Goal: Task Accomplishment & Management: Use online tool/utility

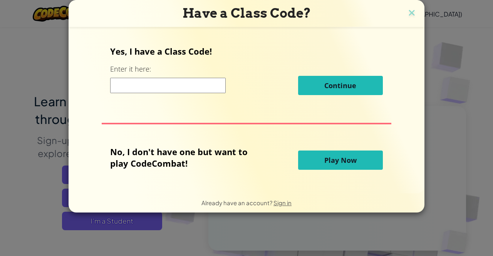
click at [325, 162] on span "Play Now" at bounding box center [341, 160] width 32 height 9
click at [344, 162] on span "Play Now" at bounding box center [341, 160] width 32 height 9
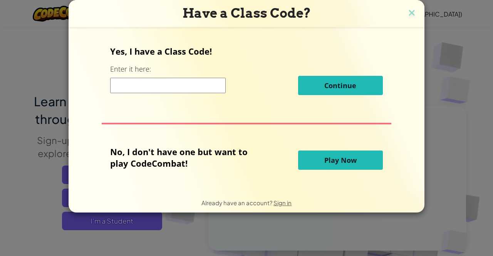
click at [344, 162] on span "Play Now" at bounding box center [341, 160] width 32 height 9
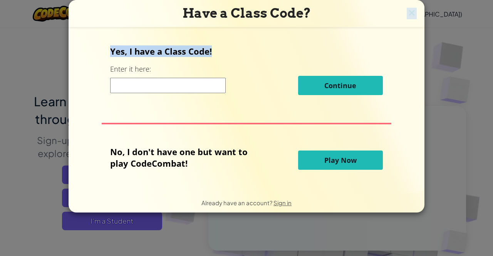
drag, startPoint x: 340, startPoint y: 12, endPoint x: 384, endPoint y: 29, distance: 47.2
click at [384, 29] on div "Have a Class Code? Yes, I have a Class Code! Enter it here: Continue No, I don'…" at bounding box center [247, 106] width 356 height 213
click at [384, 29] on form "Yes, I have a Class Code! Enter it here: Continue No, I don't have one but want…" at bounding box center [247, 110] width 356 height 167
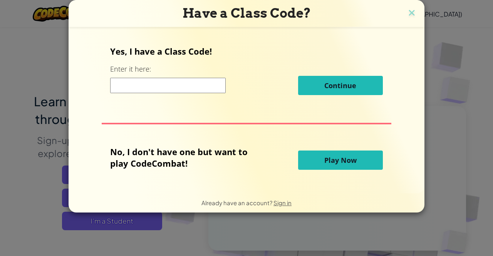
click at [354, 153] on button "Play Now" at bounding box center [340, 160] width 85 height 19
click at [350, 154] on button "Play Now" at bounding box center [340, 160] width 85 height 19
click at [416, 18] on img at bounding box center [412, 14] width 10 height 12
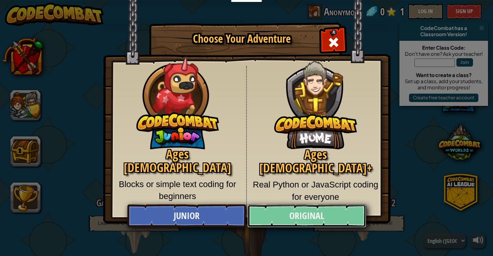
click at [294, 219] on link "Original" at bounding box center [306, 216] width 119 height 23
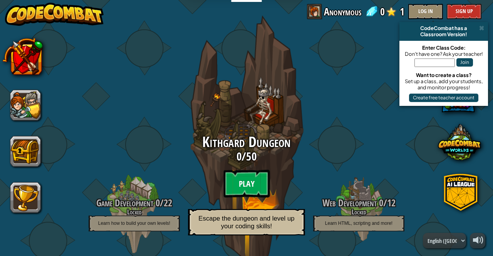
click at [257, 184] on btn "Play" at bounding box center [247, 184] width 46 height 28
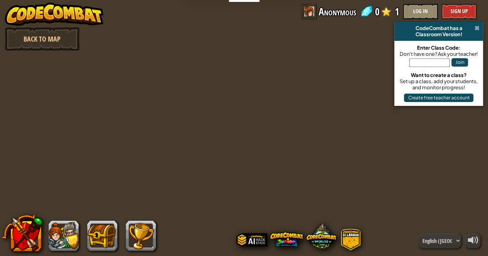
click at [477, 30] on span at bounding box center [476, 28] width 5 height 6
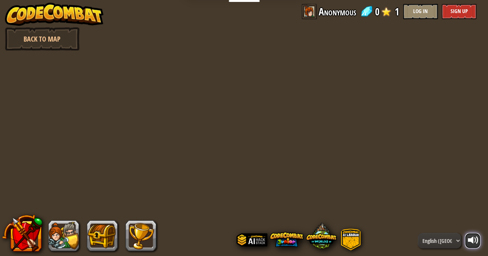
click at [477, 235] on div at bounding box center [473, 240] width 11 height 11
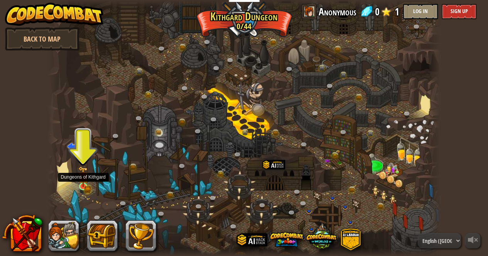
click at [79, 185] on img at bounding box center [82, 177] width 9 height 21
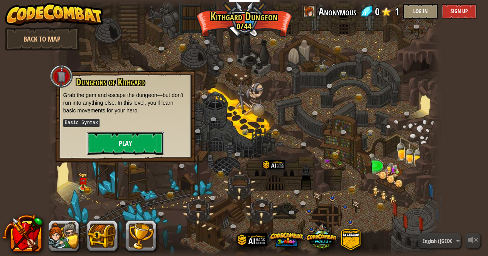
click at [116, 136] on button "Play" at bounding box center [125, 143] width 77 height 23
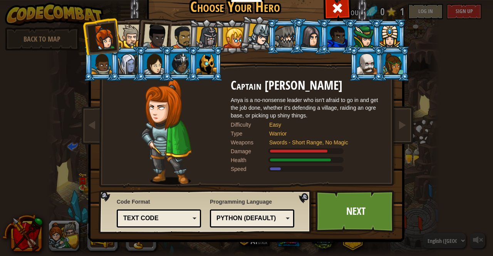
click at [180, 223] on div "Text code" at bounding box center [159, 219] width 74 height 12
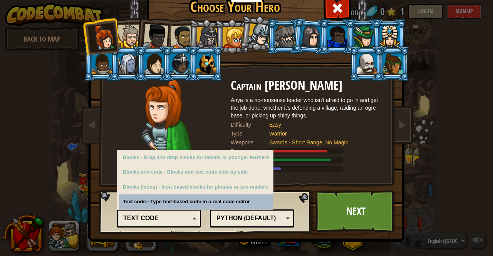
click at [180, 223] on div "Text code" at bounding box center [159, 219] width 74 height 12
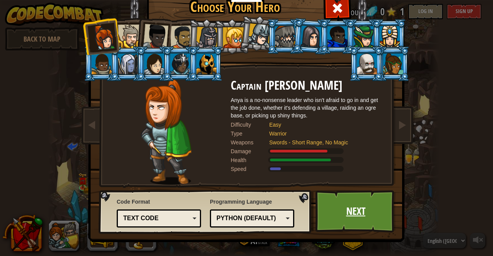
click at [341, 208] on link "Next" at bounding box center [356, 211] width 81 height 42
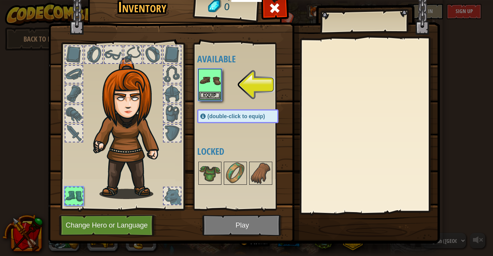
click at [223, 227] on img at bounding box center [244, 104] width 392 height 280
click at [124, 220] on button "Change Hero or Language" at bounding box center [108, 225] width 98 height 21
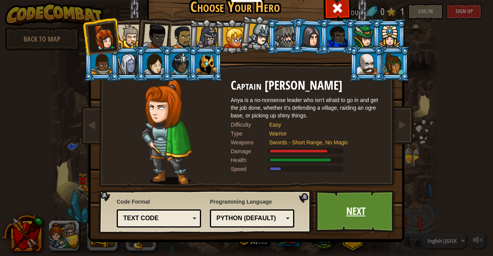
click at [361, 204] on link "Next" at bounding box center [356, 211] width 81 height 42
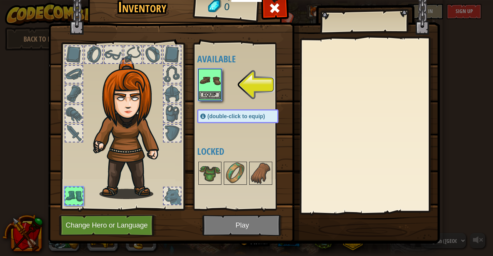
click at [207, 85] on img at bounding box center [210, 81] width 22 height 22
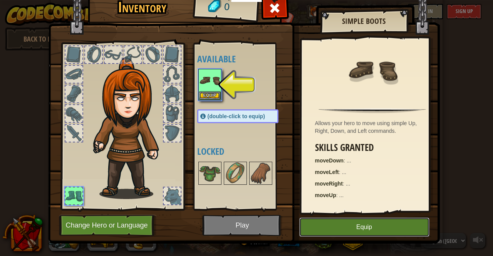
click at [328, 225] on button "Equip" at bounding box center [365, 227] width 130 height 19
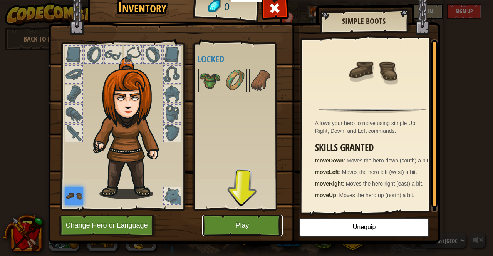
click at [248, 222] on button "Play" at bounding box center [242, 225] width 81 height 21
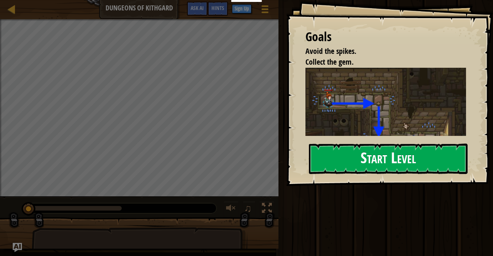
click at [402, 168] on button "Start Level" at bounding box center [388, 159] width 159 height 30
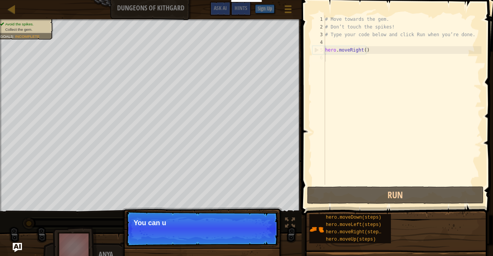
click at [249, 232] on p "Skip (esc) Continue You can u" at bounding box center [202, 228] width 153 height 35
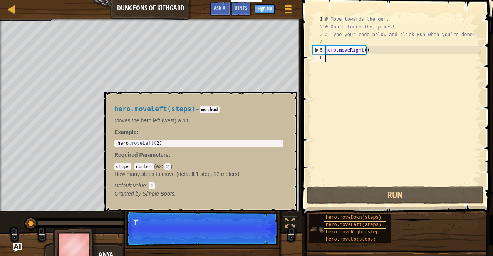
scroll to position [3, 0]
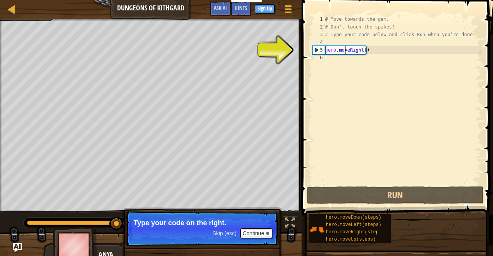
click at [345, 50] on div "# Move towards the gem. # Don’t touch the spikes! # Type your code below and cl…" at bounding box center [403, 107] width 158 height 185
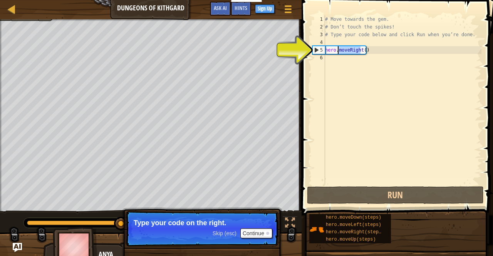
click at [345, 50] on div "# Move towards the gem. # Don’t touch the spikes! # Type your code below and cl…" at bounding box center [403, 107] width 158 height 185
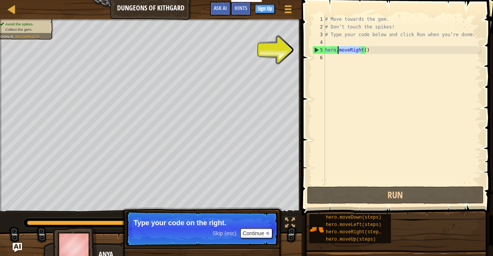
click at [345, 50] on div "# Move towards the gem. # Don’t touch the spikes! # Type your code below and cl…" at bounding box center [403, 100] width 158 height 170
click at [345, 50] on div "# Move towards the gem. # Don’t touch the spikes! # Type your code below and cl…" at bounding box center [403, 107] width 158 height 185
click at [332, 47] on div "# Move towards the gem. # Don’t touch the spikes! # Type your code below and cl…" at bounding box center [403, 107] width 158 height 185
click at [316, 49] on div "5" at bounding box center [319, 50] width 12 height 8
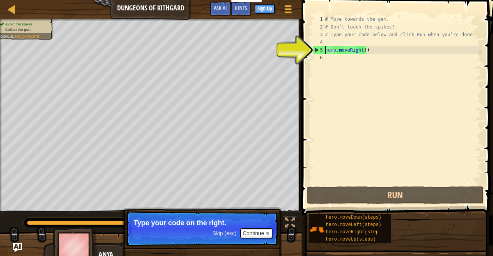
click at [316, 49] on div "5" at bounding box center [319, 50] width 12 height 8
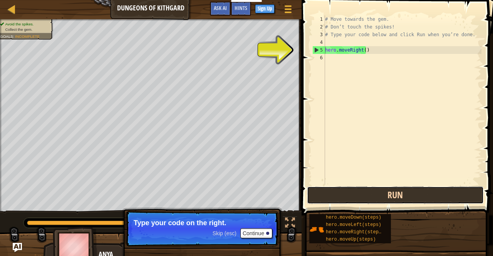
click at [335, 193] on button "Run" at bounding box center [395, 196] width 177 height 18
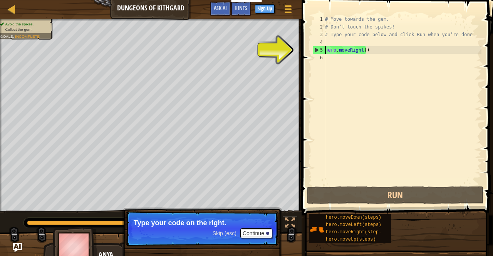
click at [367, 50] on div "# Move towards the gem. # Don’t touch the spikes! # Type your code below and cl…" at bounding box center [403, 107] width 158 height 185
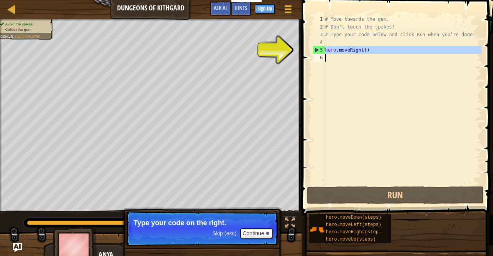
click at [367, 50] on div "# Move towards the gem. # Don’t touch the spikes! # Type your code below and cl…" at bounding box center [403, 107] width 158 height 185
type textarea "hero.moveRight()"
paste textarea
click at [344, 67] on div "# Move towards the gem. # Don’t touch the spikes! # Type your code below and cl…" at bounding box center [403, 107] width 158 height 185
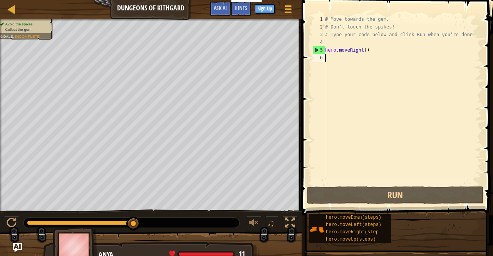
click at [332, 113] on div "# Move towards the gem. # Don’t touch the spikes! # Type your code below and cl…" at bounding box center [403, 107] width 158 height 185
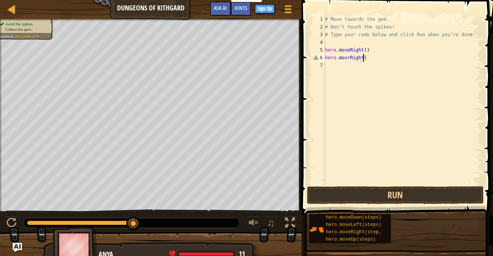
scroll to position [3, 3]
click at [324, 201] on button "Run" at bounding box center [395, 196] width 177 height 18
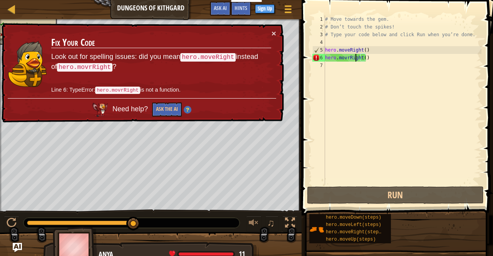
click at [356, 58] on div "# Move towards the gem. # Don’t touch the spikes! # Type your code below and cl…" at bounding box center [403, 107] width 158 height 185
click at [356, 58] on div "# Move towards the gem. # Don’t touch the spikes! # Type your code below and cl…" at bounding box center [403, 100] width 158 height 170
click at [356, 58] on div "# Move towards the gem. # Don’t touch the spikes! # Type your code below and cl…" at bounding box center [403, 107] width 158 height 185
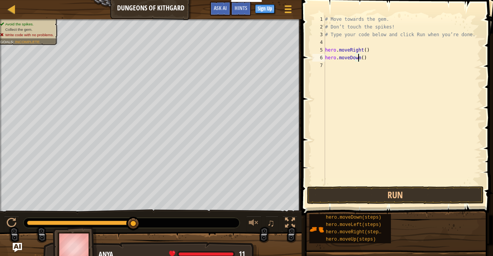
scroll to position [3, 2]
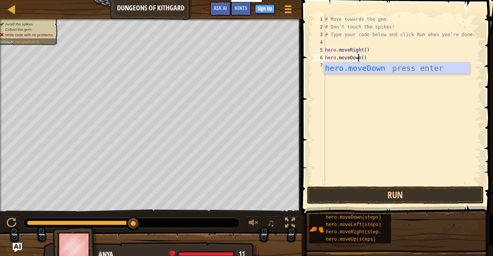
type textarea "hero.moveDown()"
click at [348, 200] on button "Run" at bounding box center [395, 196] width 177 height 18
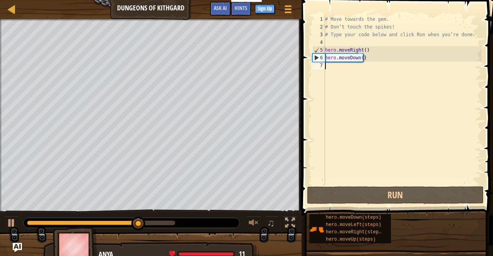
click at [399, 82] on div "# Move towards the gem. # Don’t touch the spikes! # Type your code below and cl…" at bounding box center [403, 107] width 158 height 185
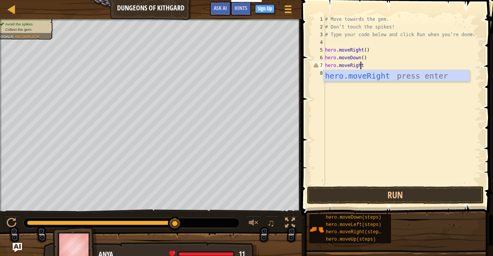
scroll to position [3, 3]
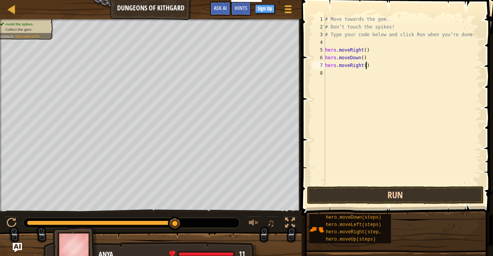
type textarea "hero.moveRight()"
click at [414, 187] on button "Run" at bounding box center [395, 196] width 177 height 18
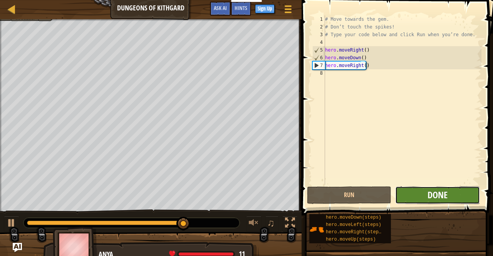
click at [427, 195] on button "Done" at bounding box center [437, 196] width 84 height 18
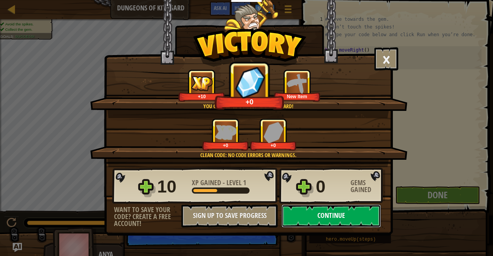
click at [338, 214] on button "Continue" at bounding box center [331, 216] width 99 height 23
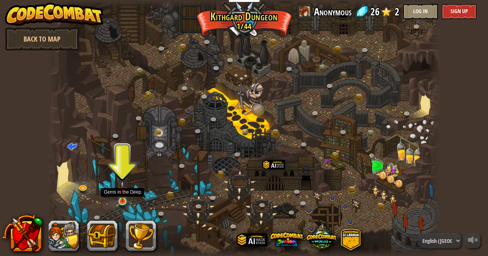
click at [123, 196] on img at bounding box center [122, 192] width 9 height 22
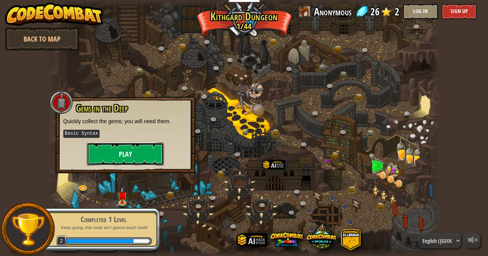
click at [143, 148] on button "Play" at bounding box center [125, 154] width 77 height 23
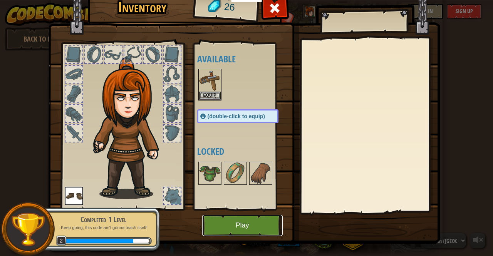
click at [225, 222] on button "Play" at bounding box center [242, 225] width 81 height 21
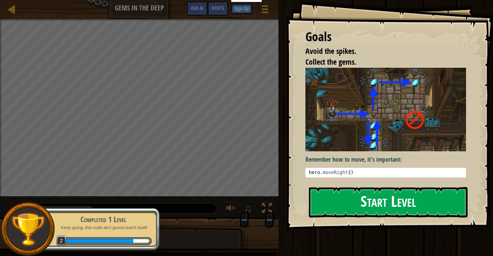
click at [318, 187] on button "Start Level" at bounding box center [388, 202] width 159 height 30
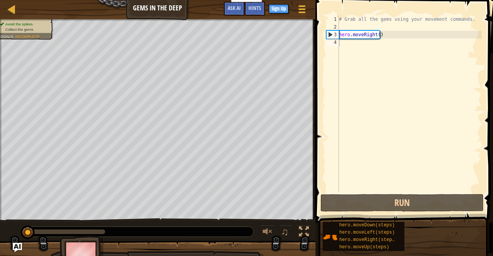
click at [318, 140] on span at bounding box center [405, 101] width 184 height 246
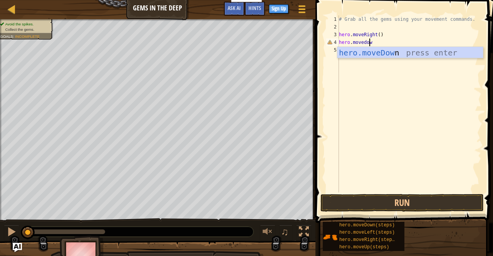
scroll to position [3, 2]
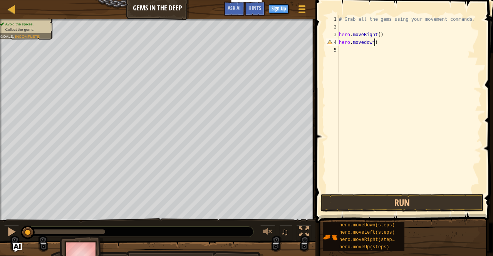
type textarea "hero.movedown()"
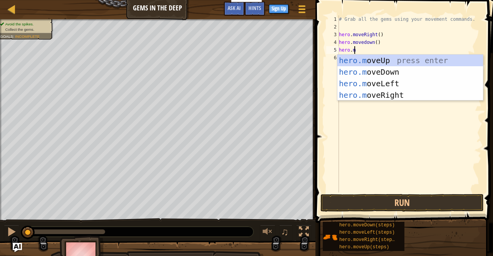
scroll to position [3, 1]
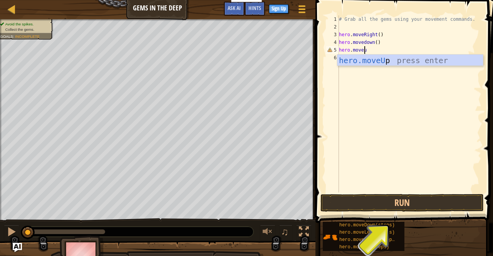
type textarea "hero.moveup"
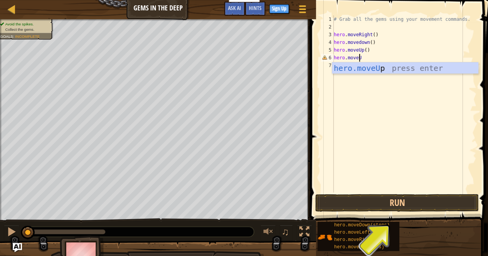
type textarea "hero.moveUp"
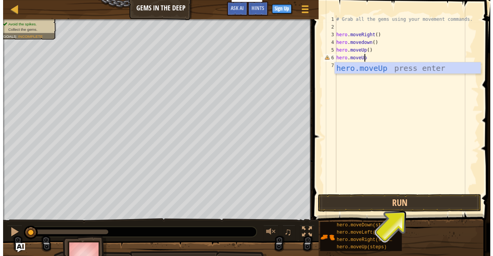
scroll to position [3, 0]
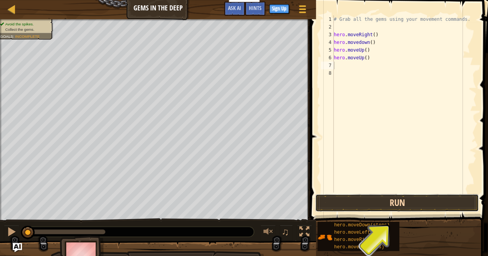
click at [348, 200] on button "Run" at bounding box center [396, 203] width 163 height 18
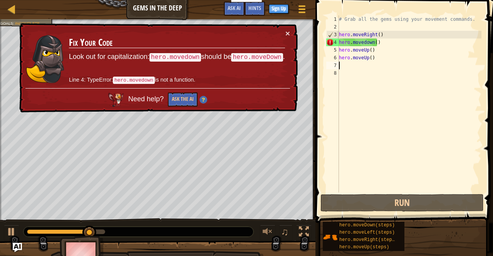
click at [361, 40] on div "# Grab all the gems using your movement commands. hero . moveRight ( ) hero . m…" at bounding box center [410, 111] width 144 height 193
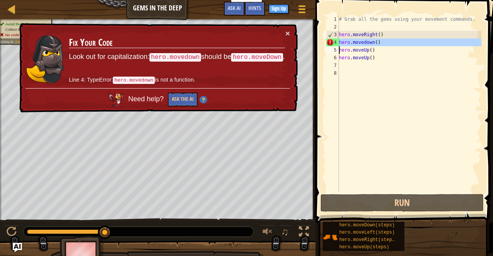
click at [361, 40] on div "# Grab all the gems using your movement commands. hero . moveRight ( ) hero . m…" at bounding box center [410, 103] width 144 height 177
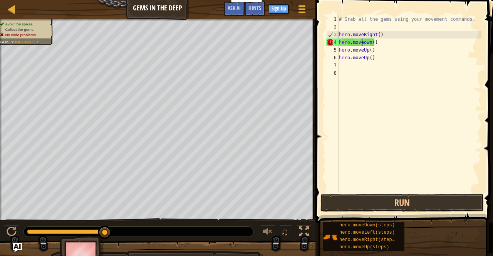
scroll to position [3, 2]
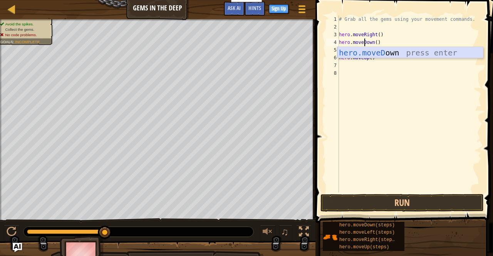
click at [384, 54] on div "hero.moveD own press enter" at bounding box center [411, 64] width 146 height 35
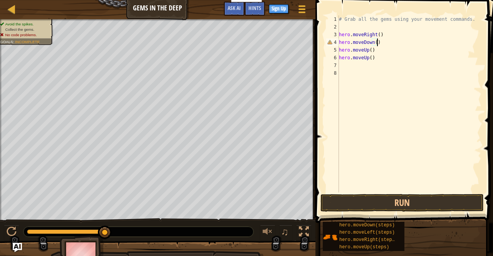
scroll to position [3, 3]
type textarea "hero.moveDown()"
click at [338, 195] on button "Run" at bounding box center [402, 203] width 163 height 18
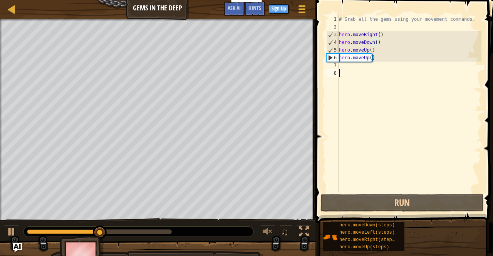
click at [403, 77] on div "# Grab all the gems using your movement commands. hero . moveRight ( ) hero . m…" at bounding box center [410, 111] width 144 height 193
click at [402, 67] on div "# Grab all the gems using your movement commands. hero . moveRight ( ) hero . m…" at bounding box center [410, 111] width 144 height 193
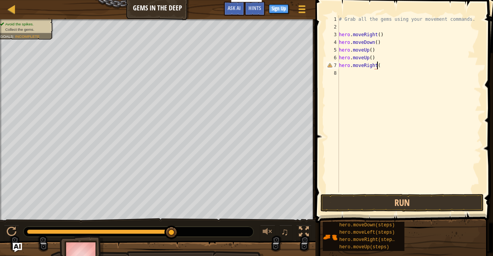
scroll to position [3, 3]
type textarea "hero.moveRight()"
click at [352, 195] on button "Run" at bounding box center [402, 203] width 163 height 18
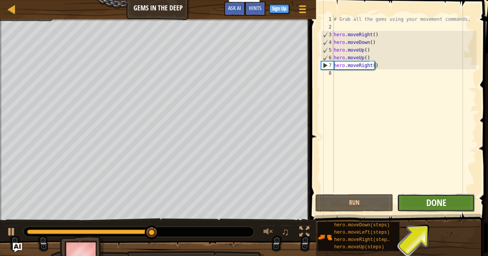
click at [439, 206] on span "Done" at bounding box center [436, 203] width 20 height 12
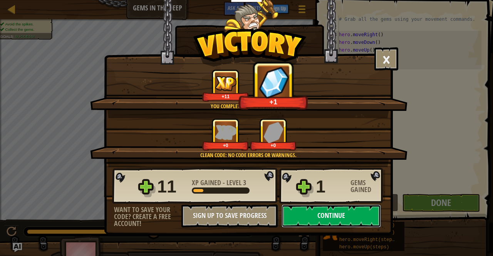
click at [322, 207] on button "Continue" at bounding box center [331, 216] width 99 height 23
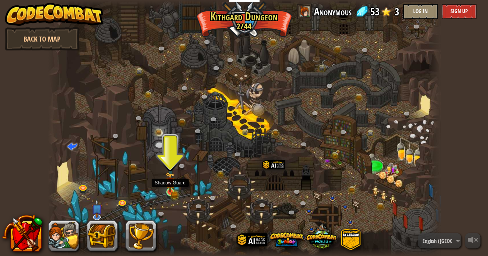
click at [170, 190] on img at bounding box center [169, 182] width 9 height 21
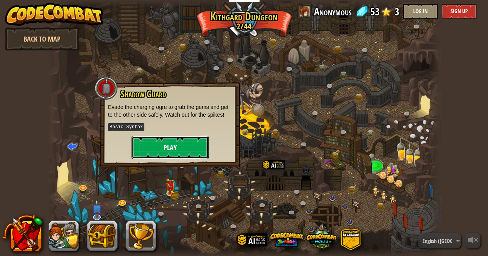
click at [170, 144] on button "Play" at bounding box center [169, 147] width 77 height 23
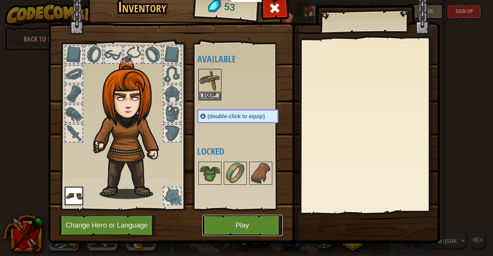
click at [234, 217] on button "Play" at bounding box center [242, 225] width 81 height 21
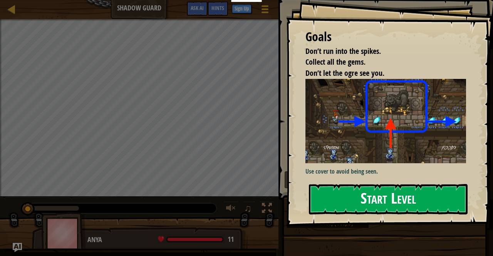
click at [368, 189] on button "Start Level" at bounding box center [388, 199] width 159 height 30
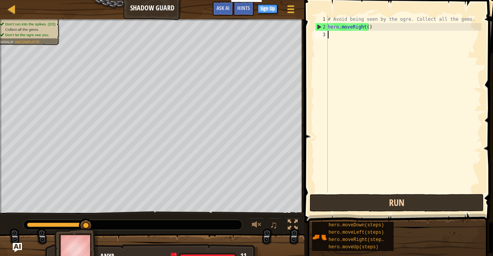
scroll to position [3, 0]
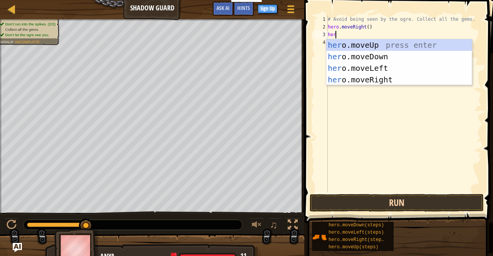
type textarea "hero"
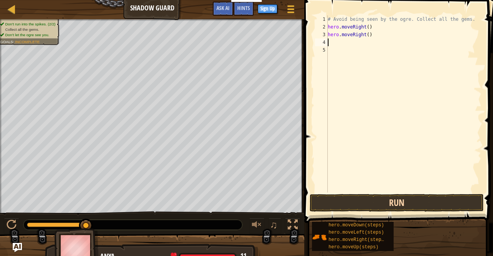
type textarea "he"
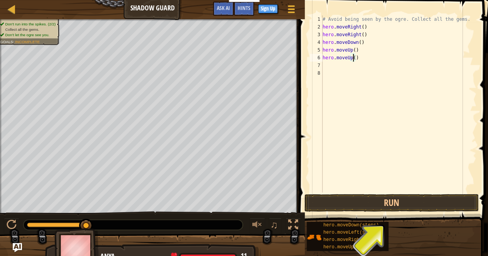
click at [353, 57] on div "# Avoid being seen by the ogre. Collect all the gems. hero . moveRight ( ) hero…" at bounding box center [398, 111] width 155 height 193
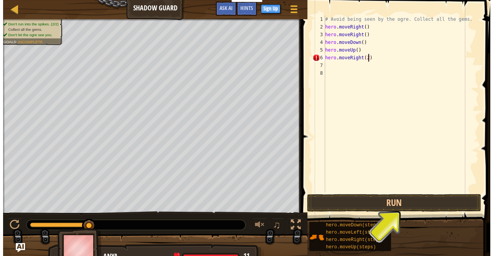
scroll to position [3, 3]
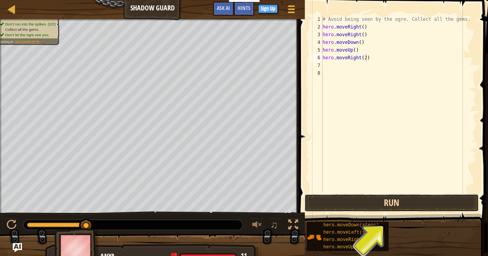
click at [327, 202] on button "Run" at bounding box center [391, 203] width 174 height 18
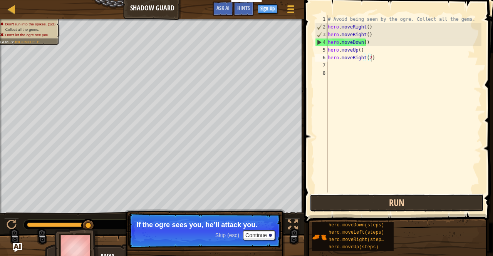
click at [358, 198] on button "Run" at bounding box center [397, 203] width 174 height 18
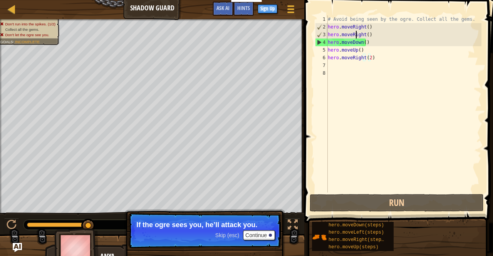
click at [357, 34] on div "# Avoid being seen by the ogre. Collect all the gems. hero . moveRight ( ) hero…" at bounding box center [403, 111] width 155 height 193
click at [357, 34] on div "# Avoid being seen by the ogre. Collect all the gems. hero . moveRight ( ) hero…" at bounding box center [403, 103] width 155 height 177
drag, startPoint x: 357, startPoint y: 34, endPoint x: 367, endPoint y: 39, distance: 11.4
click at [367, 39] on div "# Avoid being seen by the ogre. Collect all the gems. hero . moveRight ( ) hero…" at bounding box center [403, 111] width 155 height 193
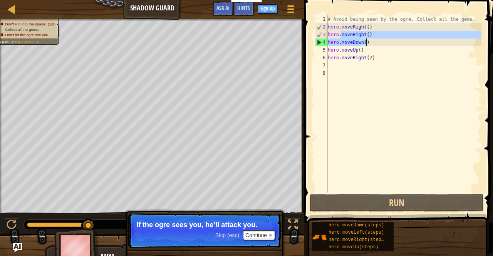
click at [369, 36] on div "# Avoid being seen by the ogre. Collect all the gems. hero . moveRight ( ) hero…" at bounding box center [403, 103] width 155 height 177
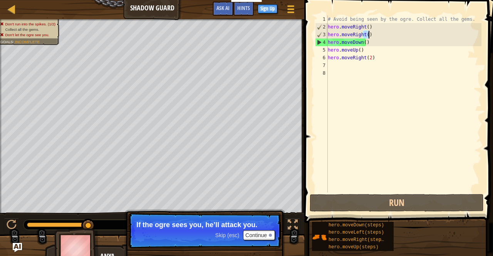
click at [369, 36] on div "# Avoid being seen by the ogre. Collect all the gems. hero . moveRight ( ) hero…" at bounding box center [403, 111] width 155 height 193
type textarea "hero.moveDown()"
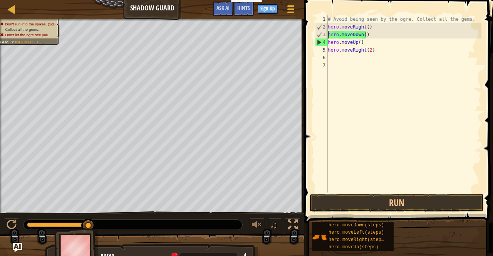
scroll to position [3, 3]
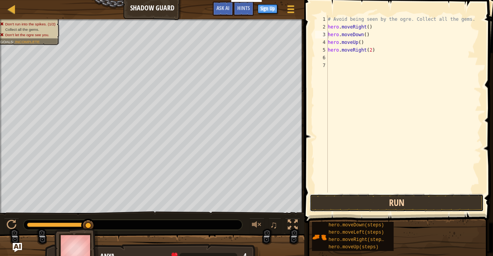
click at [342, 197] on button "Run" at bounding box center [397, 203] width 174 height 18
